Goal: Communication & Community: Answer question/provide support

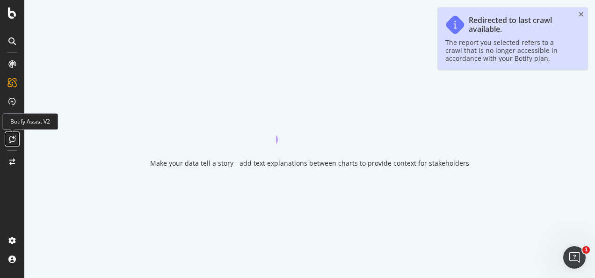
click at [10, 139] on icon at bounding box center [12, 138] width 7 height 7
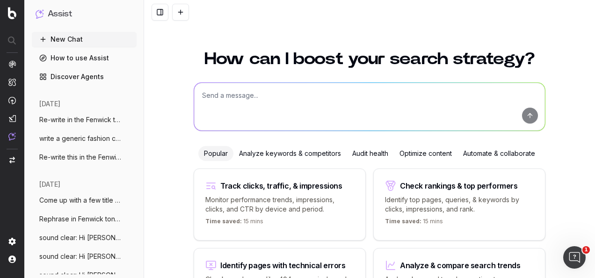
click at [263, 97] on textarea at bounding box center [369, 107] width 351 height 48
paste textarea "Hi [PERSON_NAME], I put this Email copy document together some time ago - would…"
type textarea "sound clear & professional: Hi [PERSON_NAME], I put this Email copy document to…"
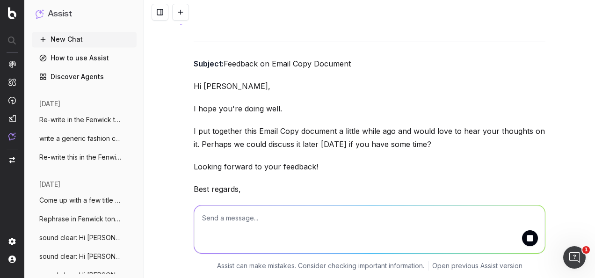
scroll to position [162, 0]
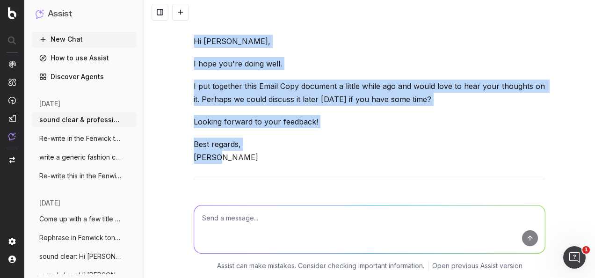
drag, startPoint x: 191, startPoint y: 40, endPoint x: 248, endPoint y: 159, distance: 131.9
click at [248, 159] on div "Here's a more polished and professional version of your email: Subject: Feedbac…" at bounding box center [370, 115] width 352 height 293
drag, startPoint x: 248, startPoint y: 159, endPoint x: 225, endPoint y: 65, distance: 97.4
copy div "Hi [PERSON_NAME], I hope you're doing well. I put together this Email Copy docu…"
